Goal: Information Seeking & Learning: Learn about a topic

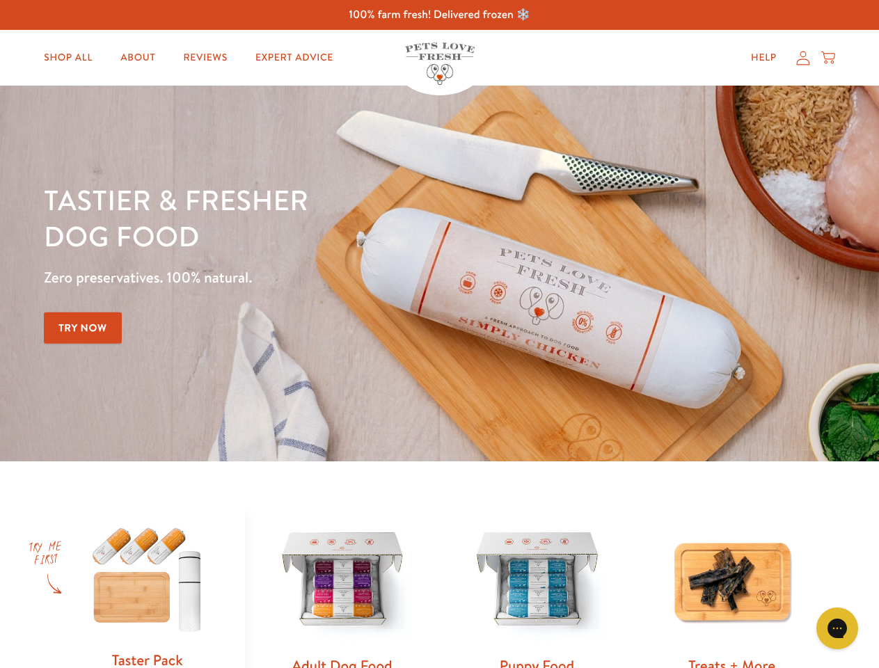
click at [439, 334] on div "Tastier & fresher dog food Zero preservatives. 100% natural. Try Now" at bounding box center [308, 274] width 528 height 184
click at [838, 629] on icon "Gorgias live chat" at bounding box center [837, 628] width 13 height 13
